Goal: Communication & Community: Answer question/provide support

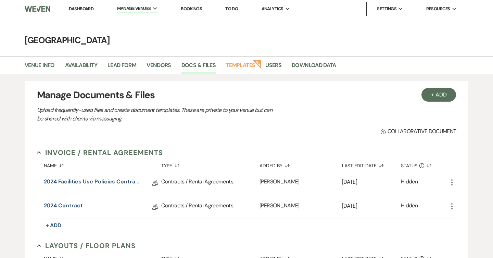
click at [86, 8] on link "Dashboard" at bounding box center [81, 9] width 25 height 6
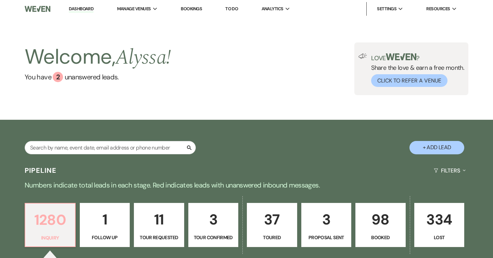
click at [49, 209] on p "1280" at bounding box center [49, 220] width 41 height 23
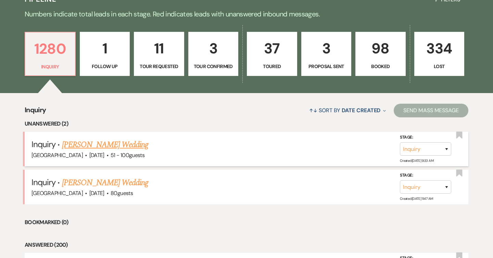
click at [106, 144] on link "[PERSON_NAME] Wedding" at bounding box center [105, 145] width 87 height 12
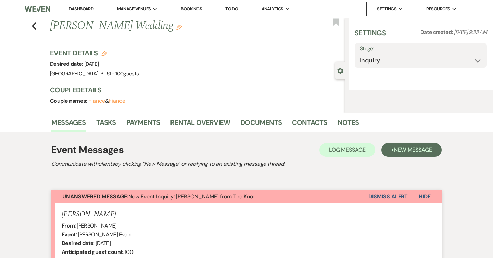
select select "2"
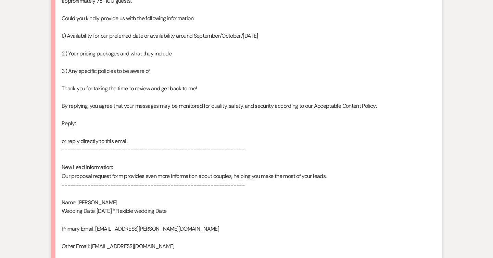
scroll to position [455, 0]
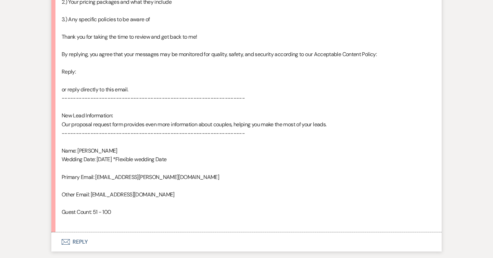
click at [73, 243] on button "Envelope Reply" at bounding box center [246, 241] width 390 height 19
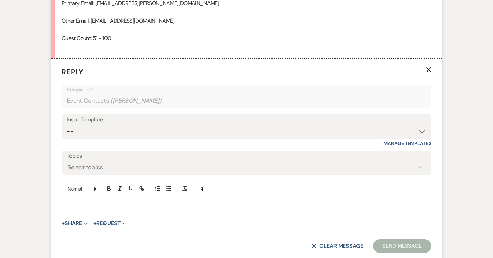
scroll to position [629, 0]
click at [112, 125] on select "-- Weven Planning Portal Introduction (Booked Events) Follow Up Intro Email- Da…" at bounding box center [247, 131] width 360 height 13
select select "419"
click at [67, 125] on select "-- Weven Planning Portal Introduction (Booked Events) Follow Up Intro Email- Da…" at bounding box center [247, 131] width 360 height 13
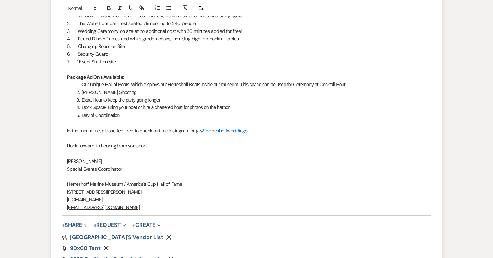
scroll to position [1009, 0]
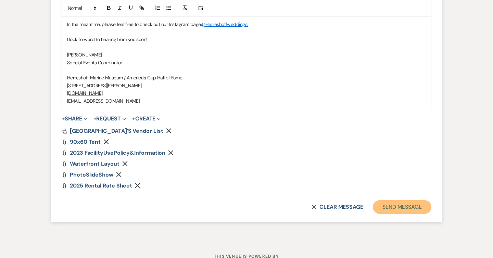
click at [392, 200] on button "Send Message" at bounding box center [402, 207] width 59 height 14
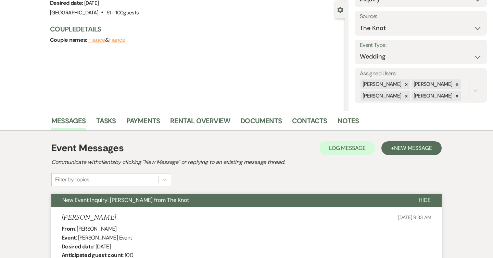
scroll to position [0, 0]
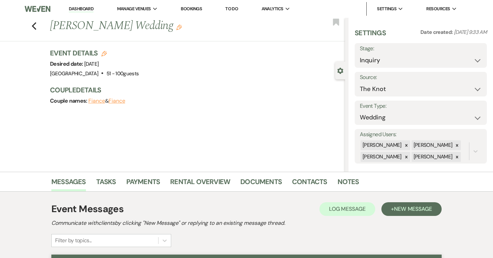
click at [86, 11] on link "Dashboard" at bounding box center [81, 9] width 25 height 7
